Goal: Task Accomplishment & Management: Manage account settings

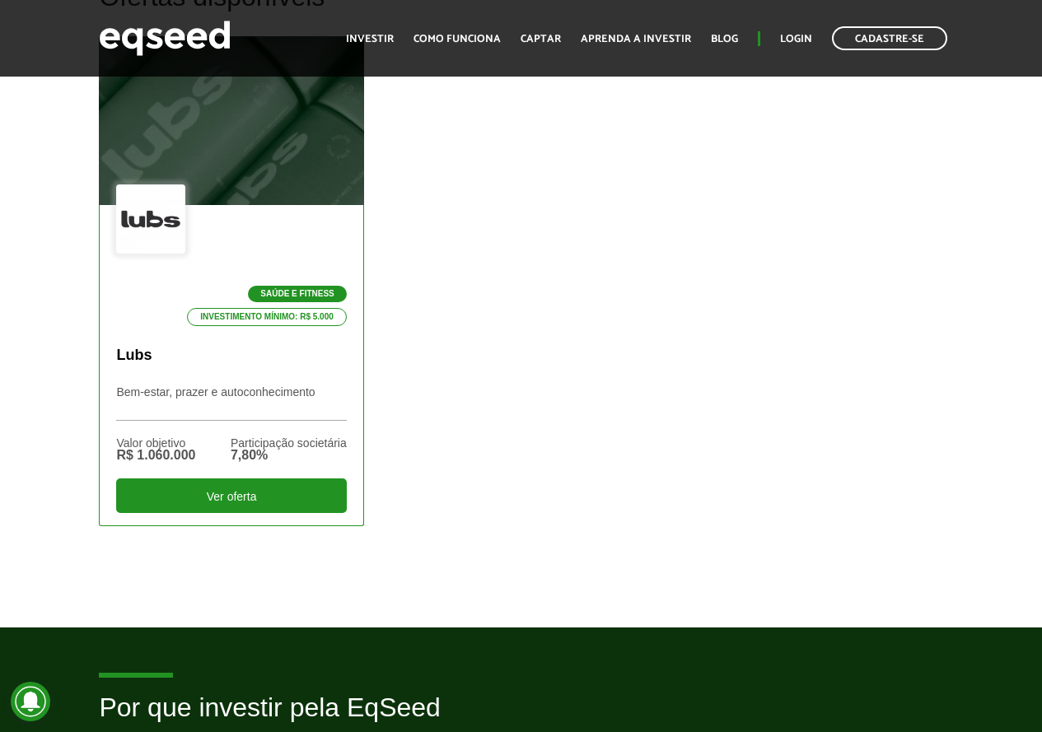
scroll to position [577, 0]
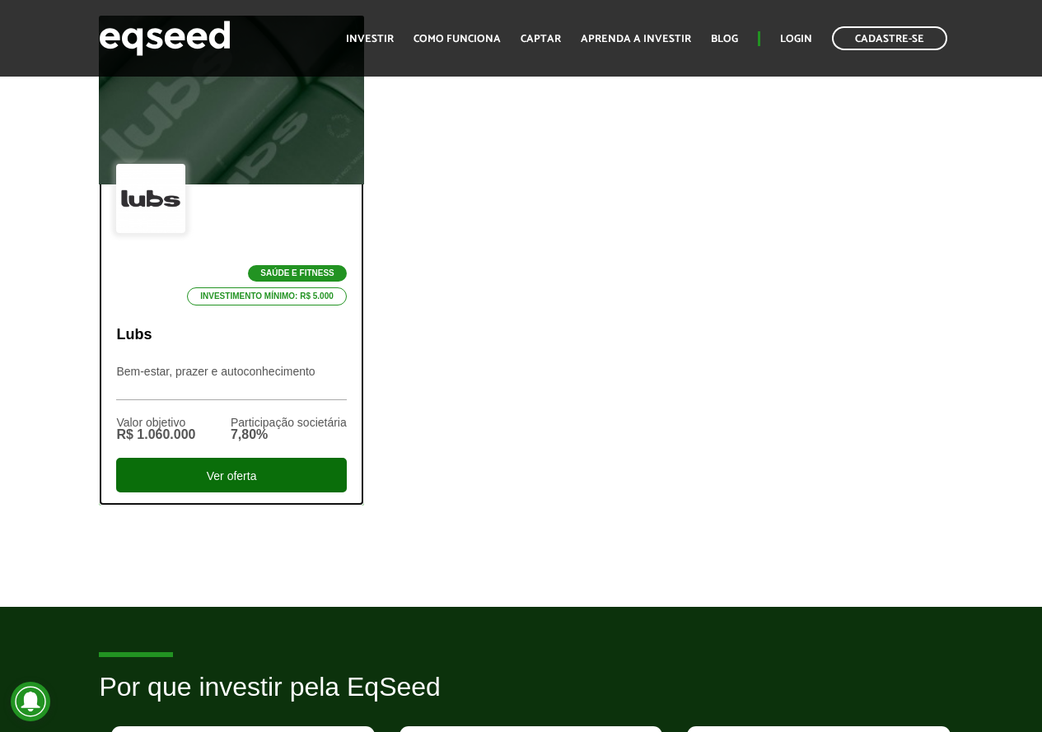
click at [238, 488] on div "Ver oferta" at bounding box center [231, 475] width 230 height 35
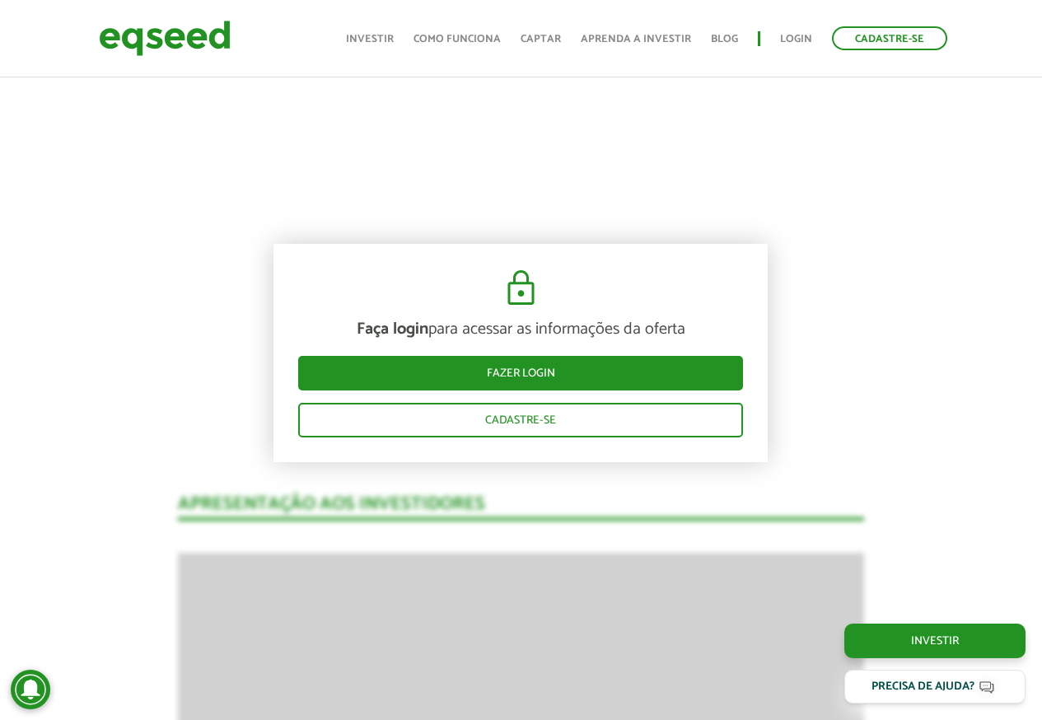
scroll to position [989, 0]
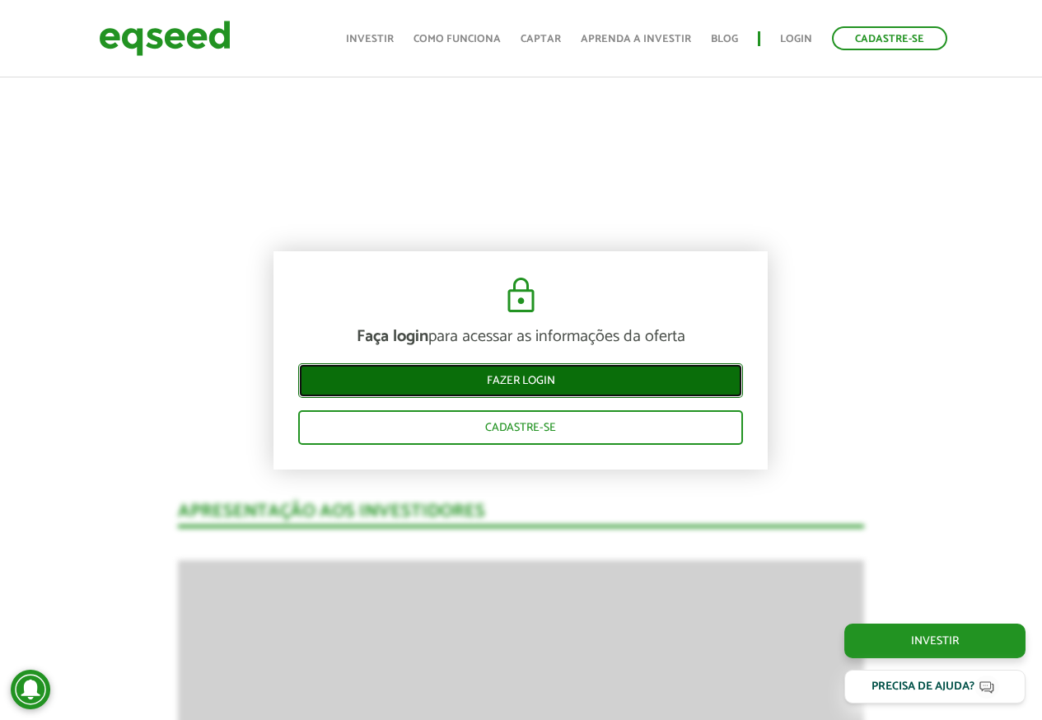
click at [486, 387] on link "Fazer login" at bounding box center [520, 380] width 445 height 35
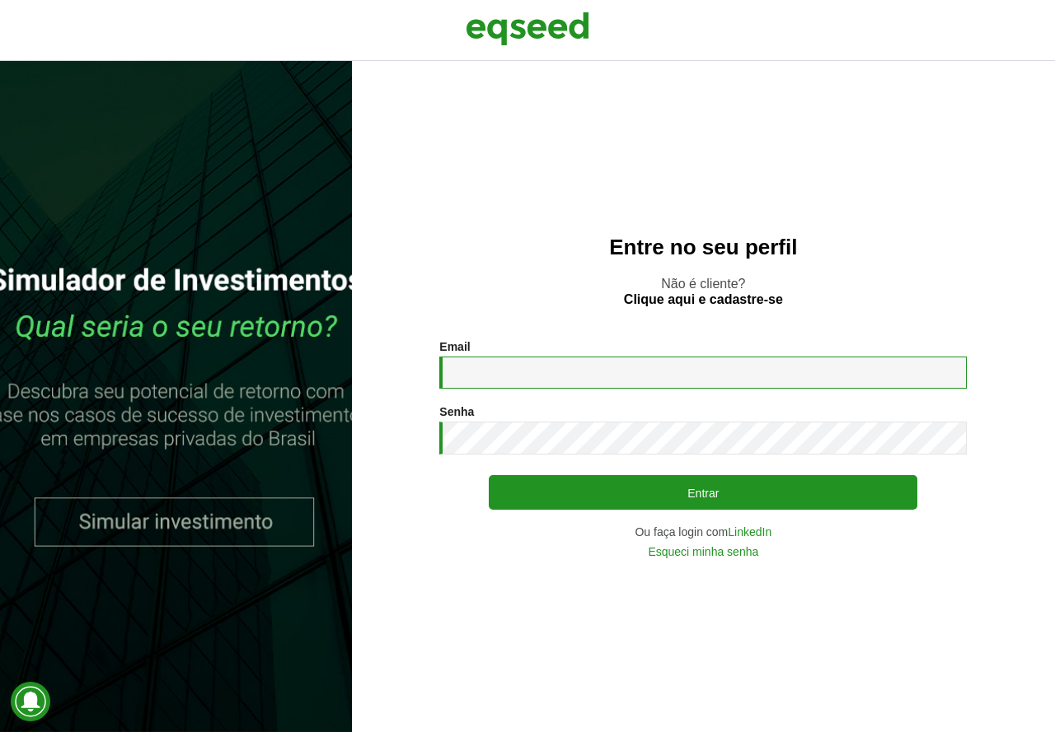
click at [654, 358] on input "Email *" at bounding box center [702, 373] width 527 height 32
click at [704, 419] on div "Senha * Digite a senha que será usada em conjunto com seu e-mail." at bounding box center [702, 429] width 527 height 49
click at [567, 382] on input "Email *" at bounding box center [702, 373] width 527 height 32
type input "**********"
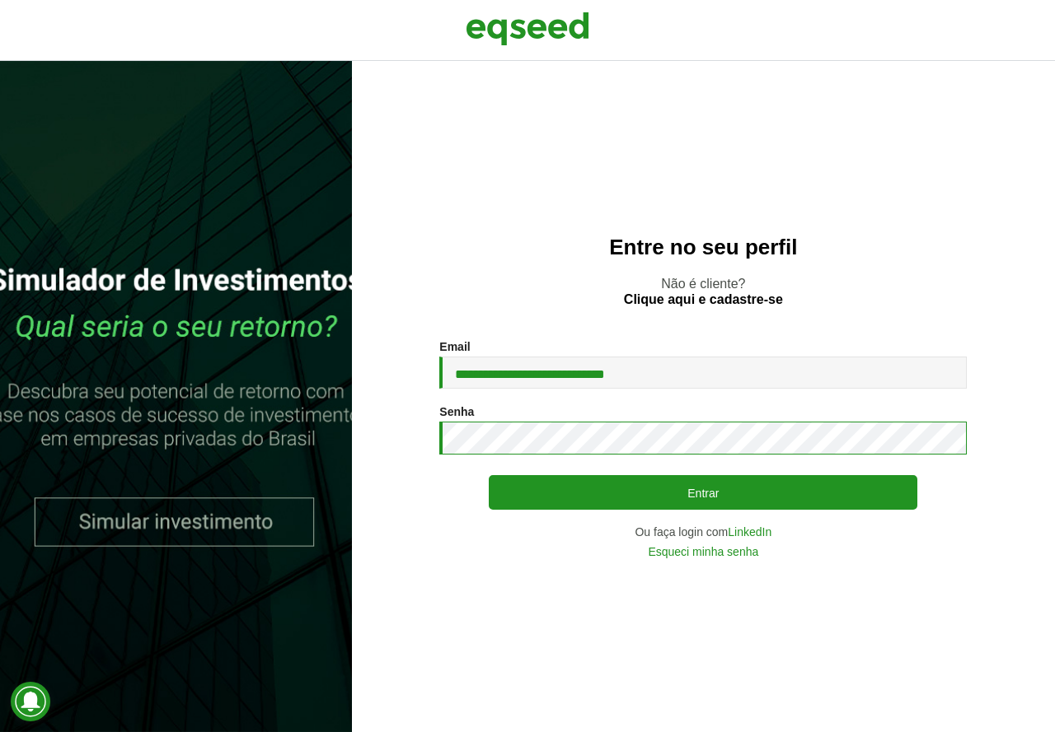
click at [489, 475] on button "Entrar" at bounding box center [703, 492] width 428 height 35
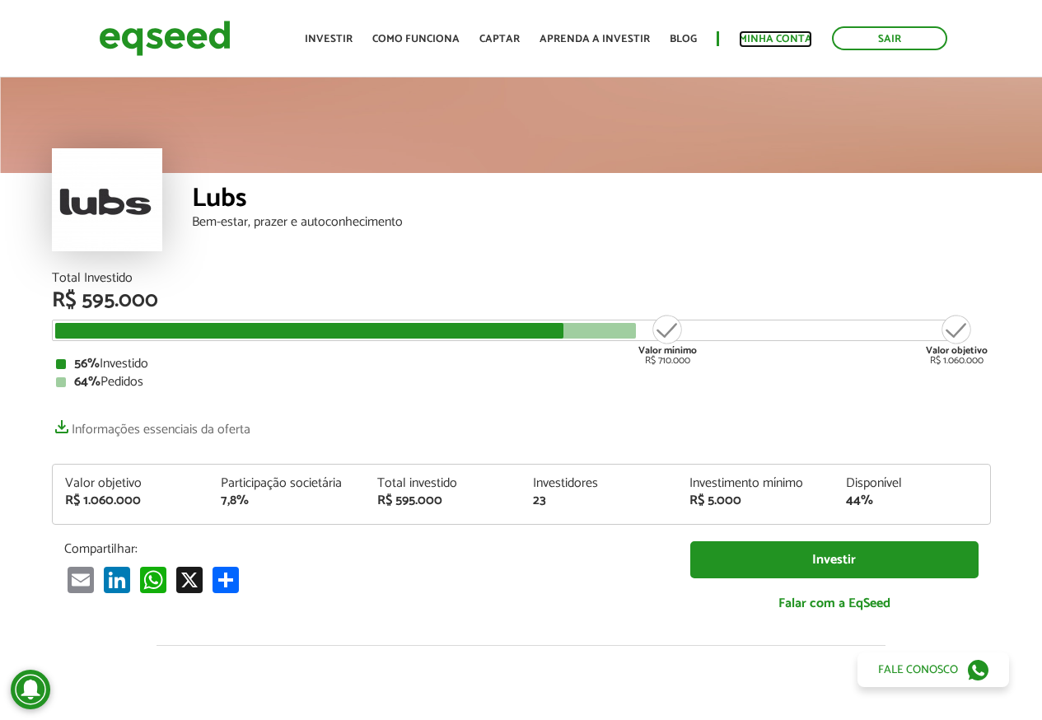
click at [779, 40] on link "Minha conta" at bounding box center [775, 39] width 73 height 11
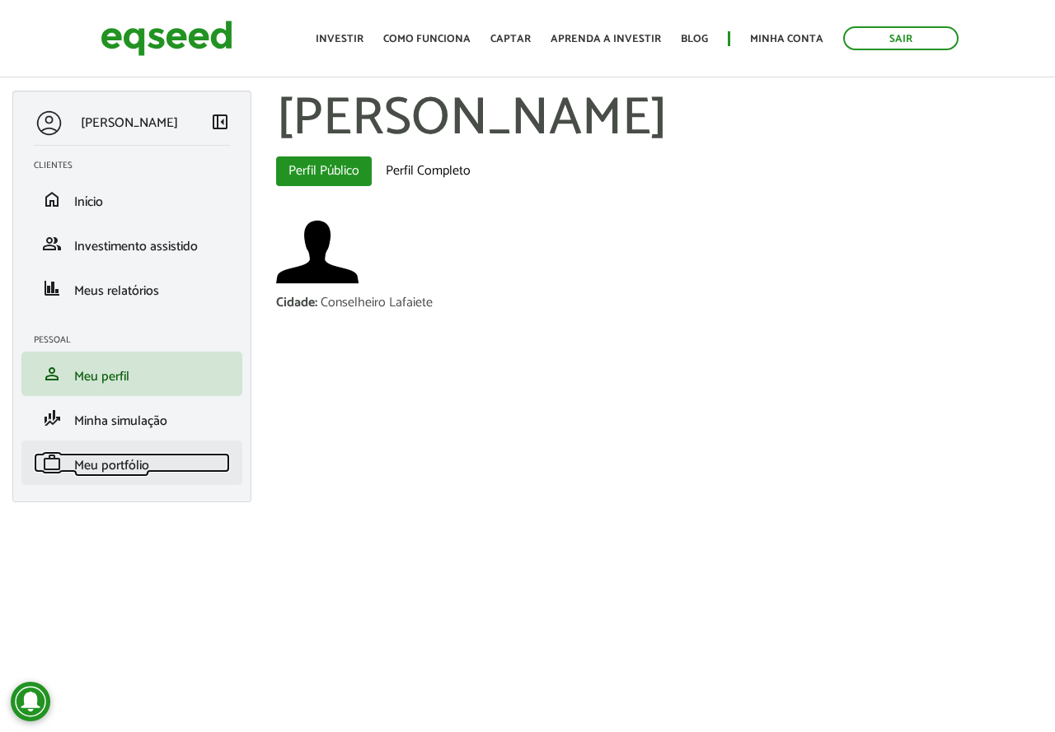
click at [119, 455] on span "Meu portfólio" at bounding box center [111, 466] width 75 height 22
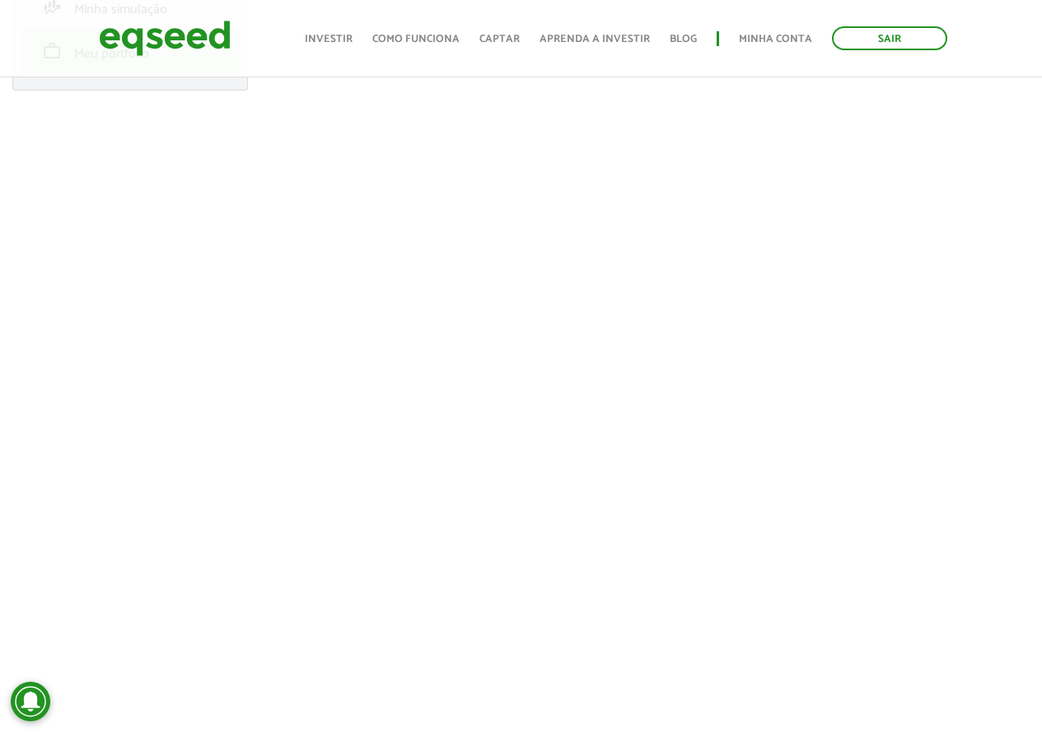
scroll to position [82, 0]
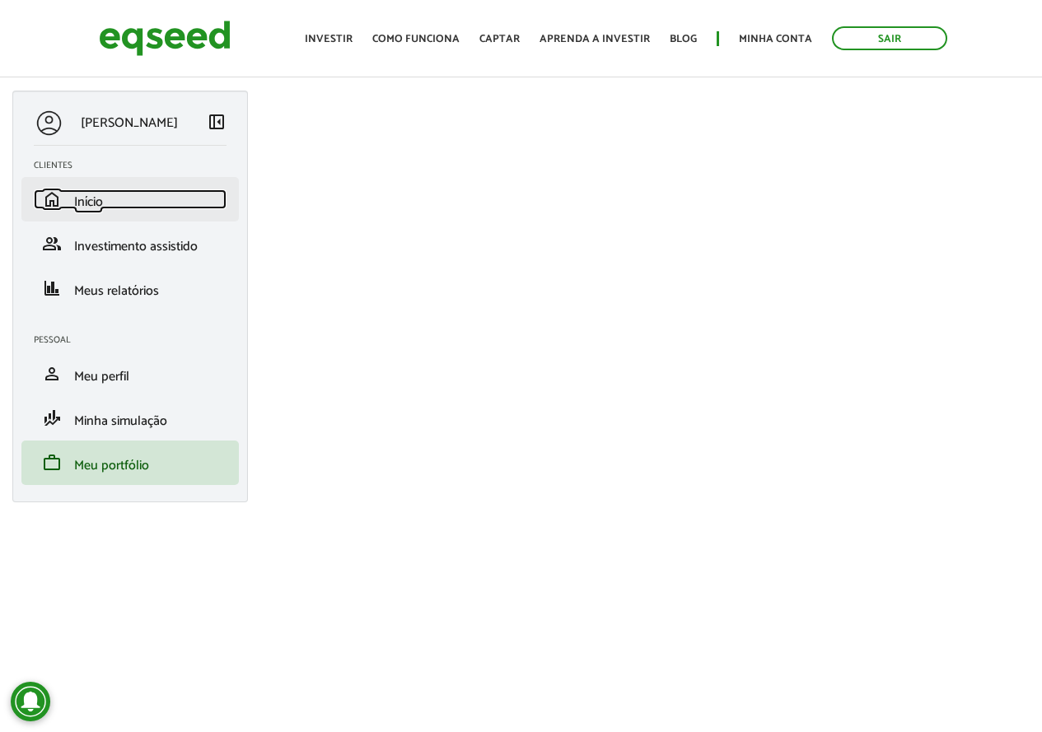
click at [92, 208] on span "Início" at bounding box center [88, 202] width 29 height 22
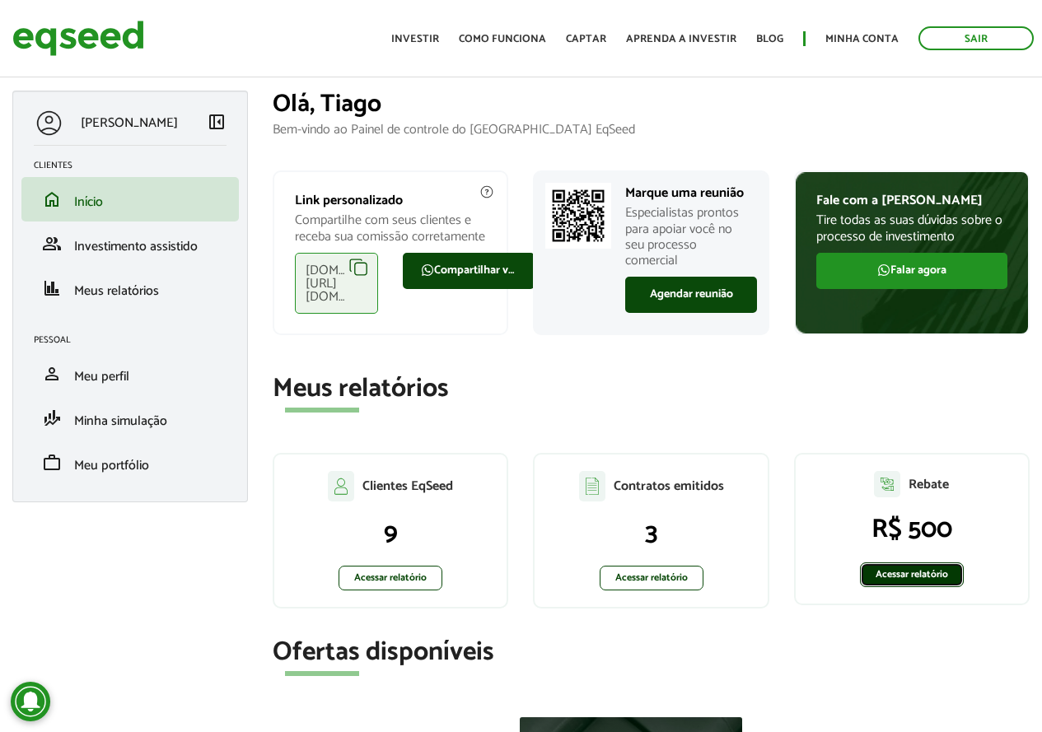
click at [927, 568] on link "Acessar relatório" at bounding box center [912, 575] width 104 height 25
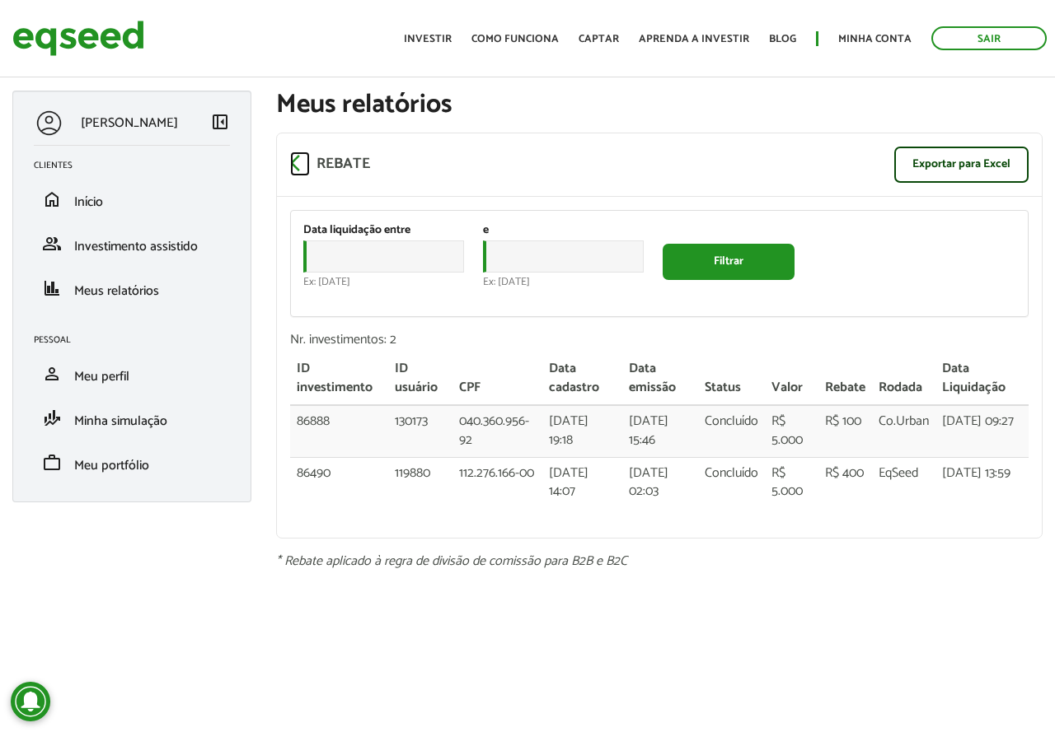
click at [295, 164] on span "arrow_back_ios" at bounding box center [300, 163] width 20 height 20
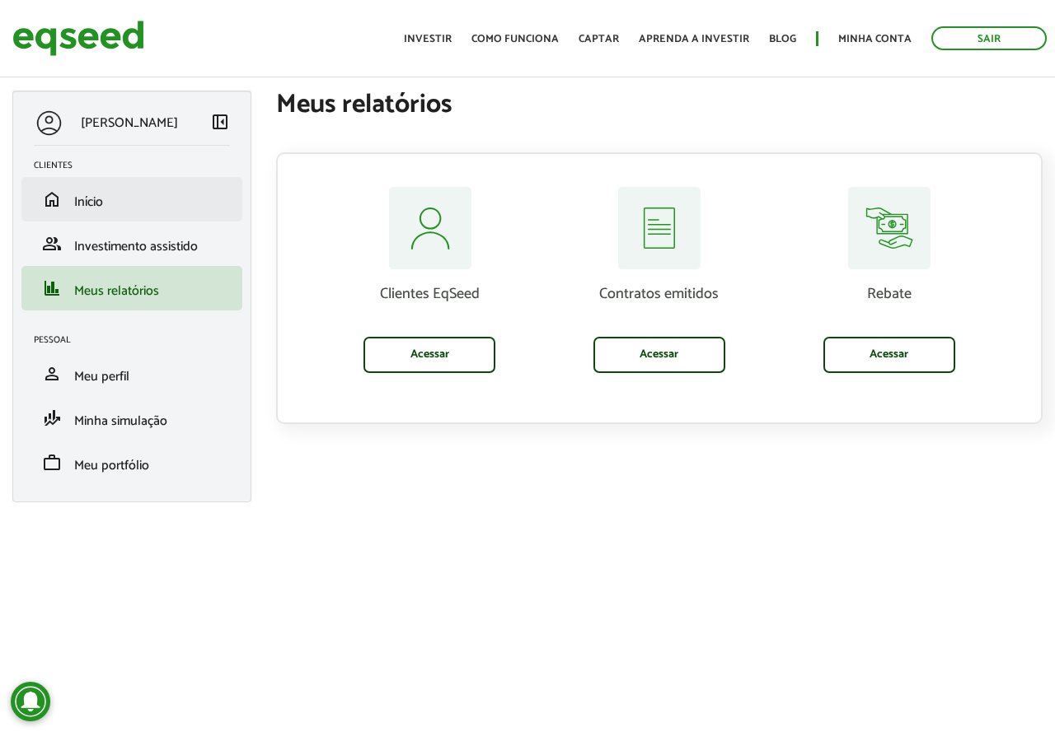
click at [105, 212] on li "home Início" at bounding box center [131, 199] width 221 height 44
click at [98, 205] on span "Início" at bounding box center [88, 202] width 29 height 22
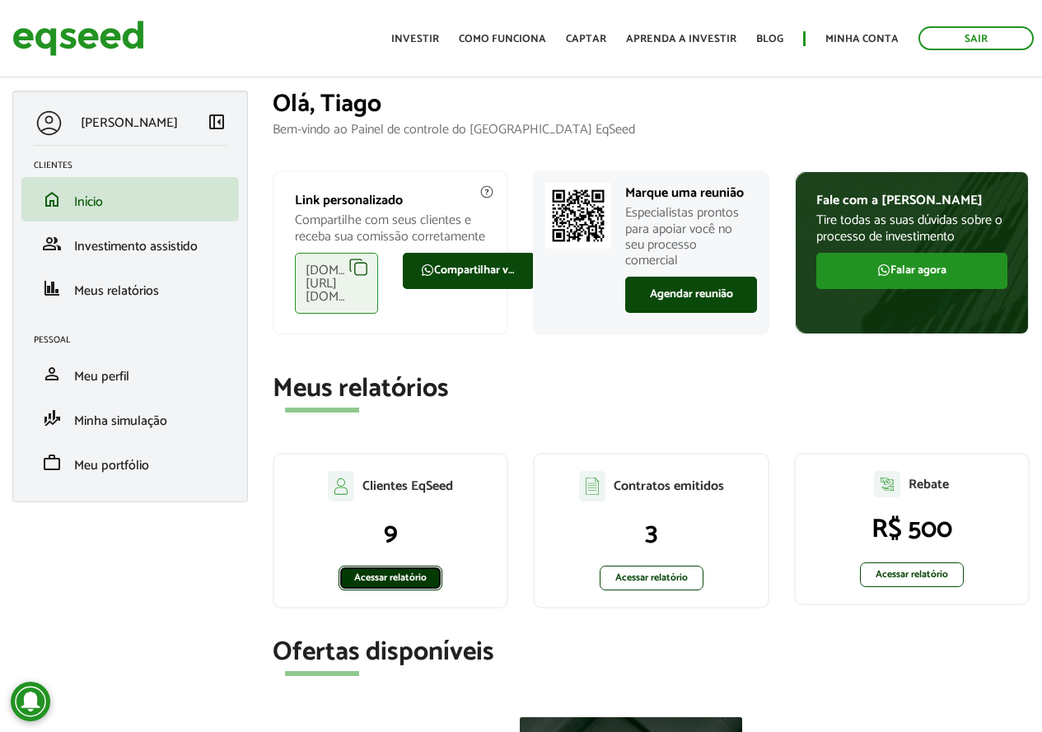
click at [419, 568] on link "Acessar relatório" at bounding box center [391, 578] width 104 height 25
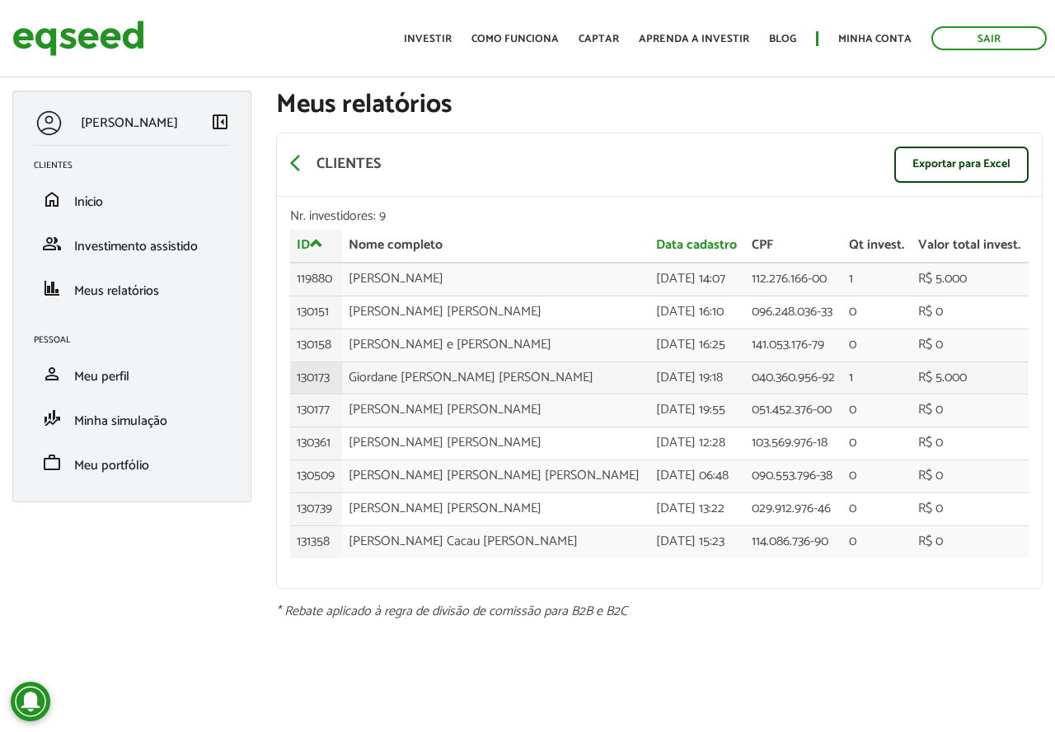
click at [339, 377] on td "130173" at bounding box center [316, 378] width 52 height 33
click at [911, 386] on td "R$ 5.000" at bounding box center [969, 378] width 117 height 33
